Goal: Find specific page/section: Find specific page/section

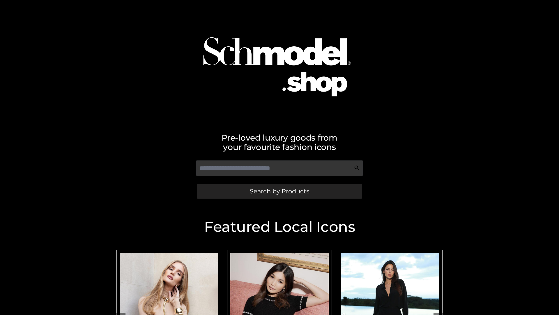
click at [279, 191] on span "Search by Products" at bounding box center [279, 191] width 59 height 6
